Goal: Information Seeking & Learning: Learn about a topic

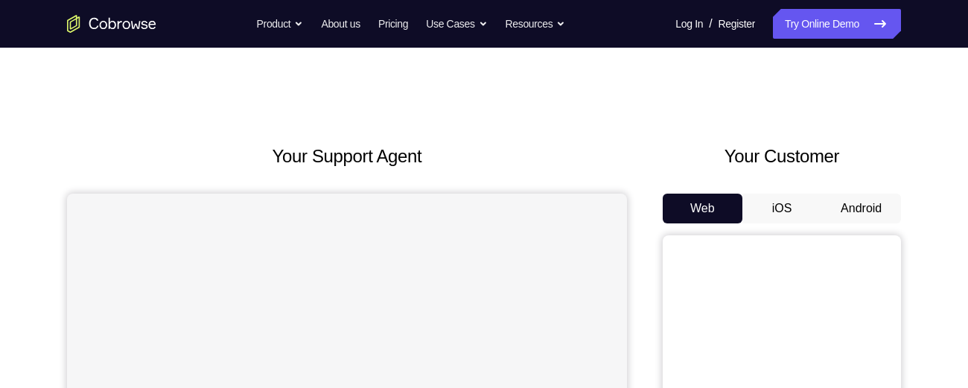
click at [860, 212] on button "Android" at bounding box center [861, 209] width 80 height 30
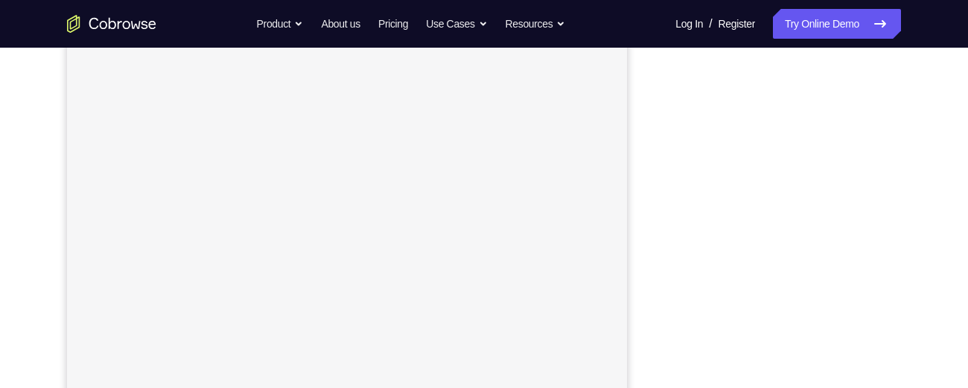
scroll to position [186, 0]
click at [916, 228] on div "Your Support Agent Your Customer Web iOS Android Next Steps We’d be happy to gi…" at bounding box center [483, 353] width 953 height 982
